Goal: Entertainment & Leisure: Consume media (video, audio)

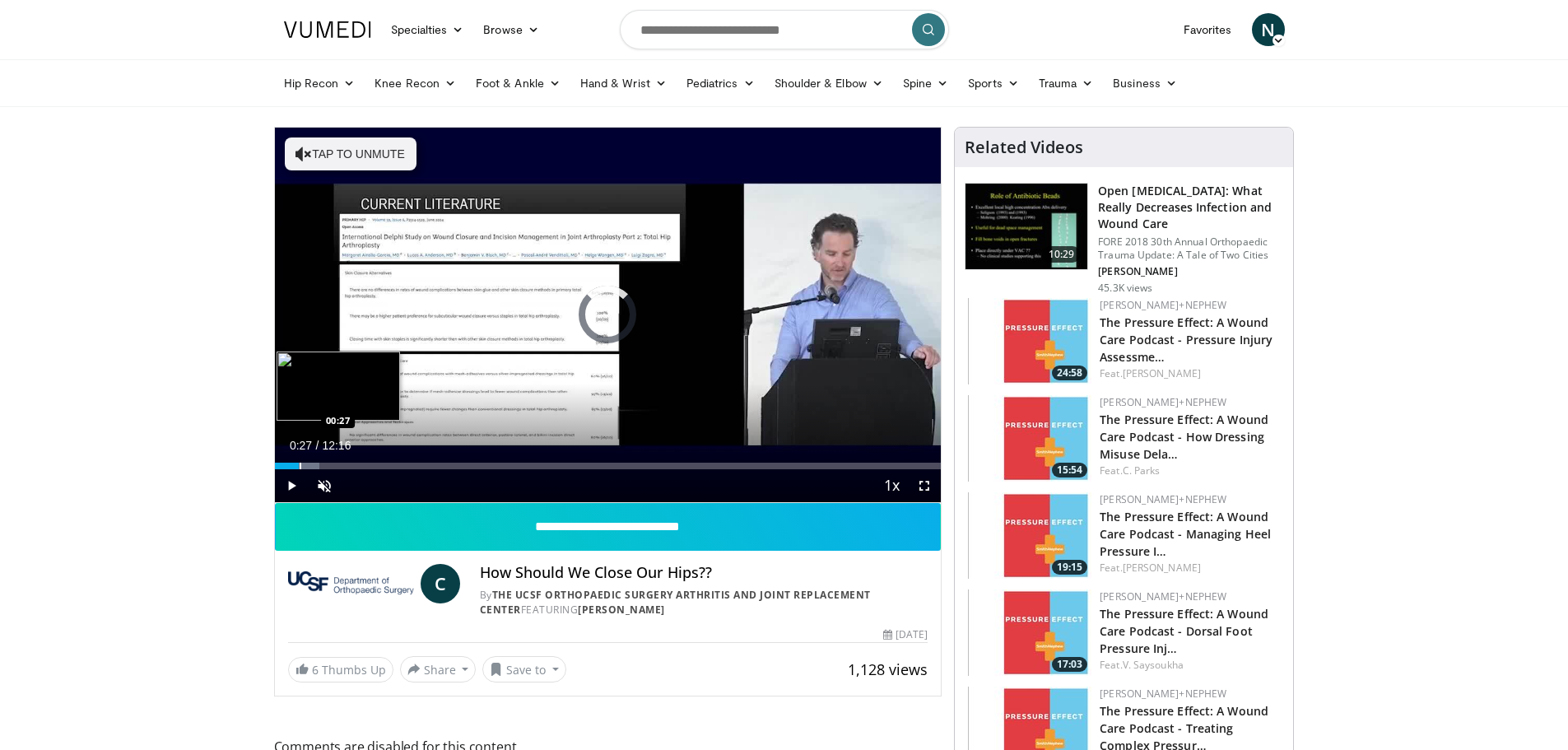
click at [300, 465] on div "Progress Bar" at bounding box center [301, 466] width 2 height 7
click at [387, 466] on div "Progress Bar" at bounding box center [387, 466] width 2 height 7
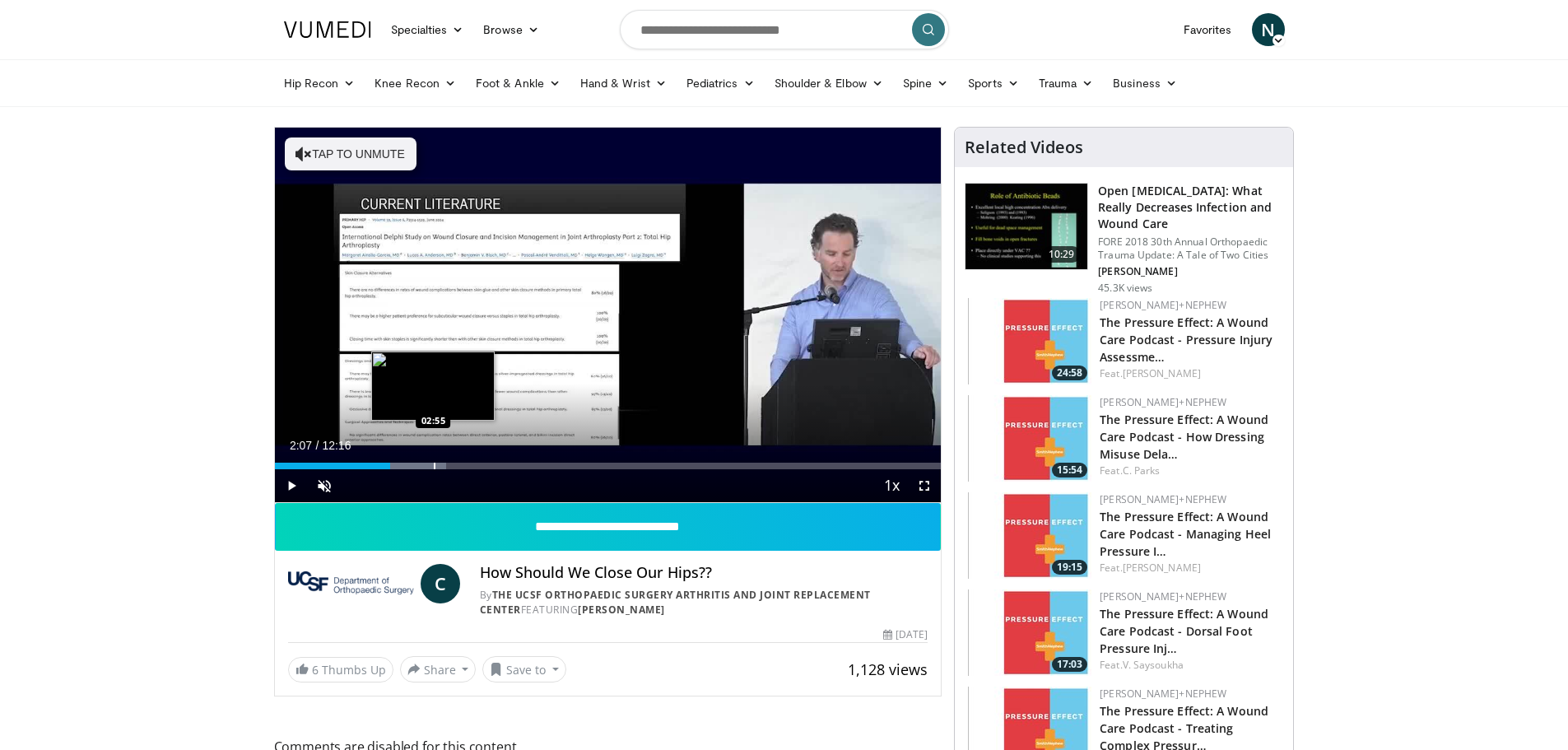
click at [434, 466] on div "Progress Bar" at bounding box center [434, 466] width 2 height 7
click at [478, 466] on div "Loaded : 32.55% 02:57 03:46" at bounding box center [608, 466] width 667 height 7
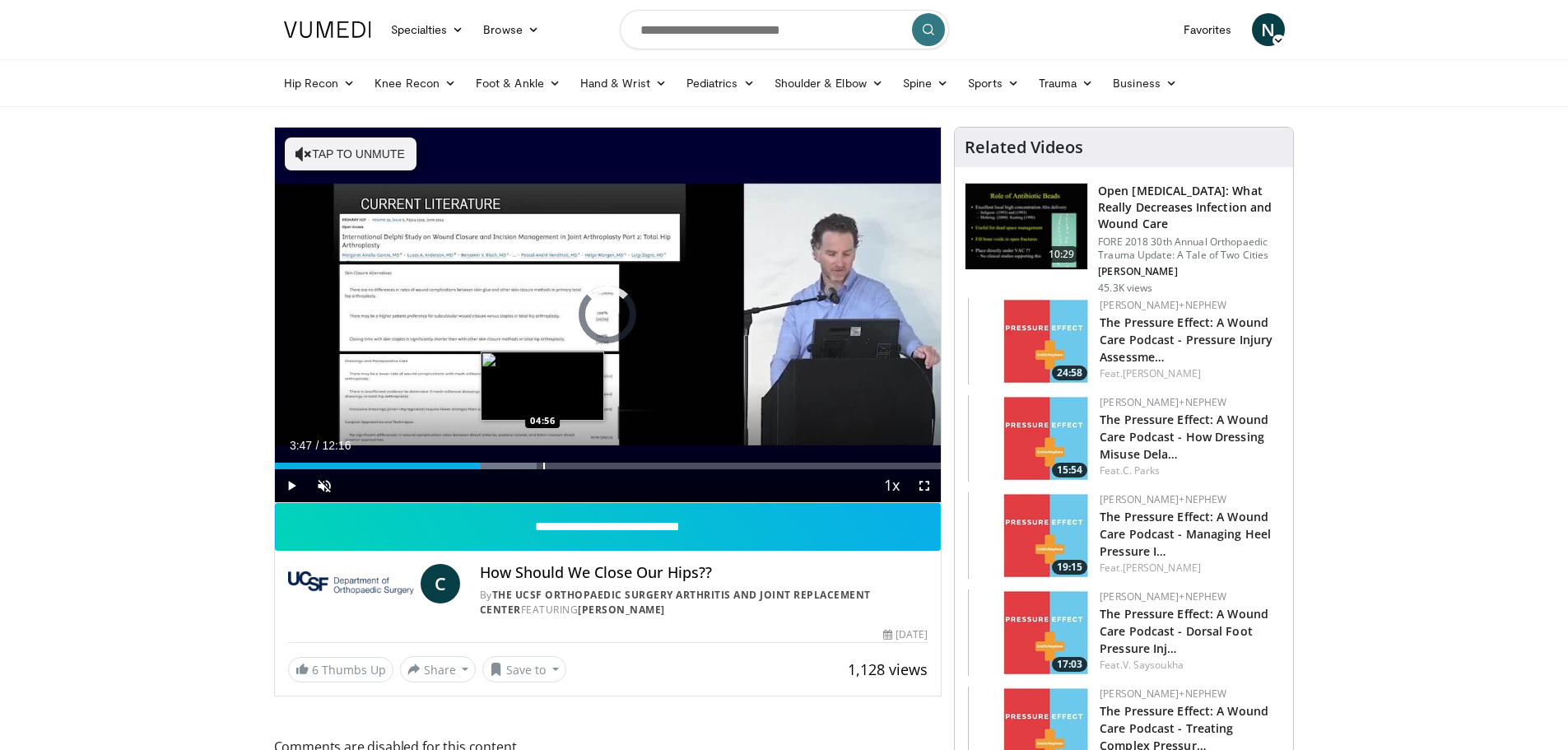
click at [544, 467] on div "Progress Bar" at bounding box center [544, 466] width 2 height 7
